Goal: Navigation & Orientation: Find specific page/section

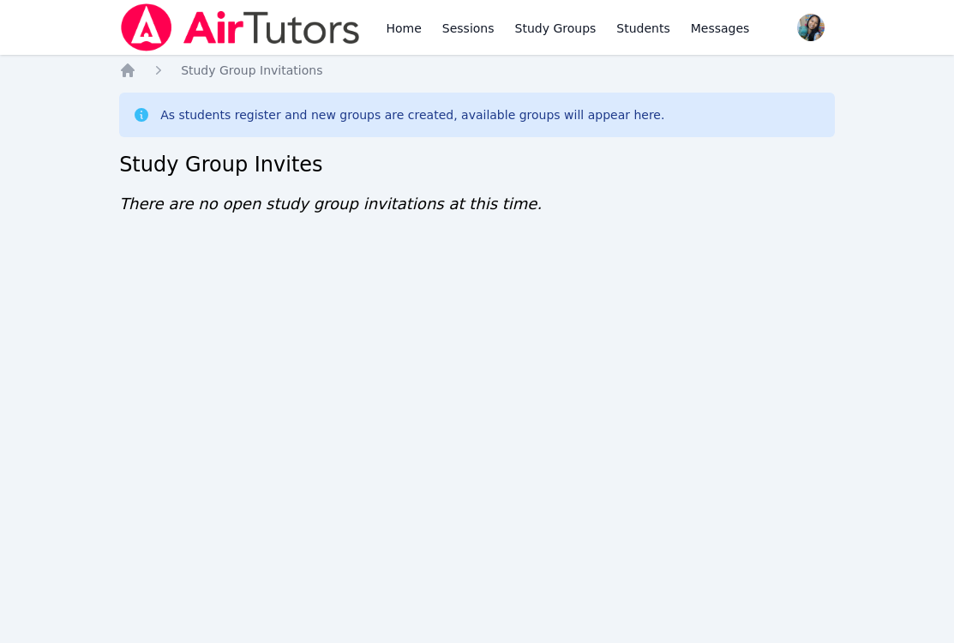
click at [179, 430] on div "Home Sessions Study Groups Students Messages Open user menu Sokha Lee Open main…" at bounding box center [477, 321] width 954 height 643
